Goal: Entertainment & Leisure: Consume media (video, audio)

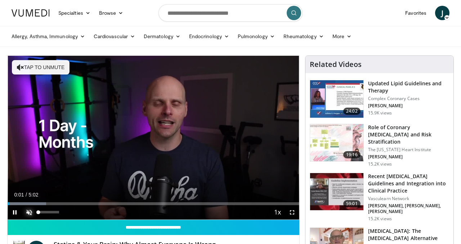
click at [31, 211] on span "Video Player" at bounding box center [29, 212] width 14 height 14
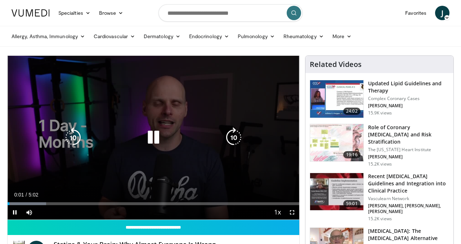
click at [105, 181] on div "10 seconds Tap to unmute" at bounding box center [154, 138] width 292 height 164
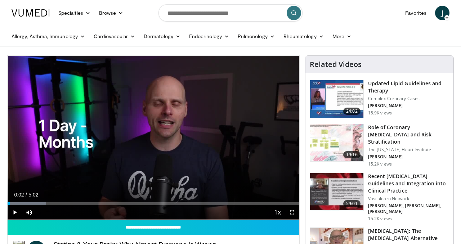
click at [105, 181] on div "10 seconds Tap to unmute" at bounding box center [154, 138] width 292 height 164
click at [291, 212] on span "Video Player" at bounding box center [292, 212] width 14 height 14
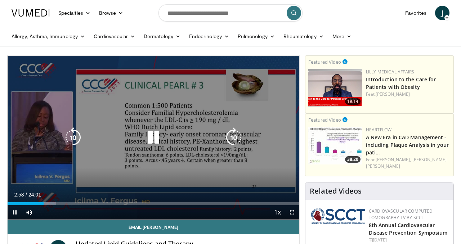
click at [154, 139] on icon "Video Player" at bounding box center [153, 137] width 20 height 20
